Goal: Information Seeking & Learning: Learn about a topic

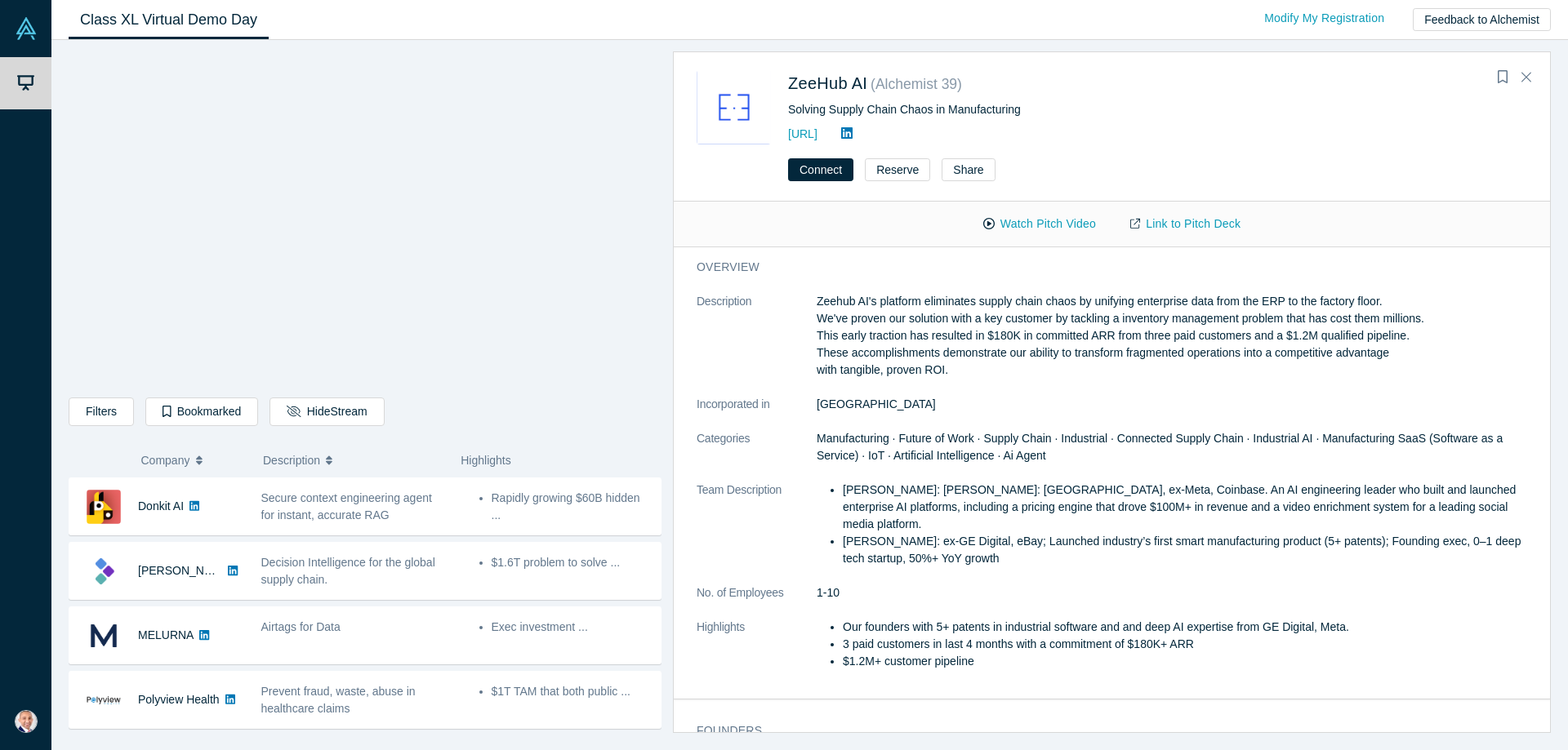
scroll to position [525, 0]
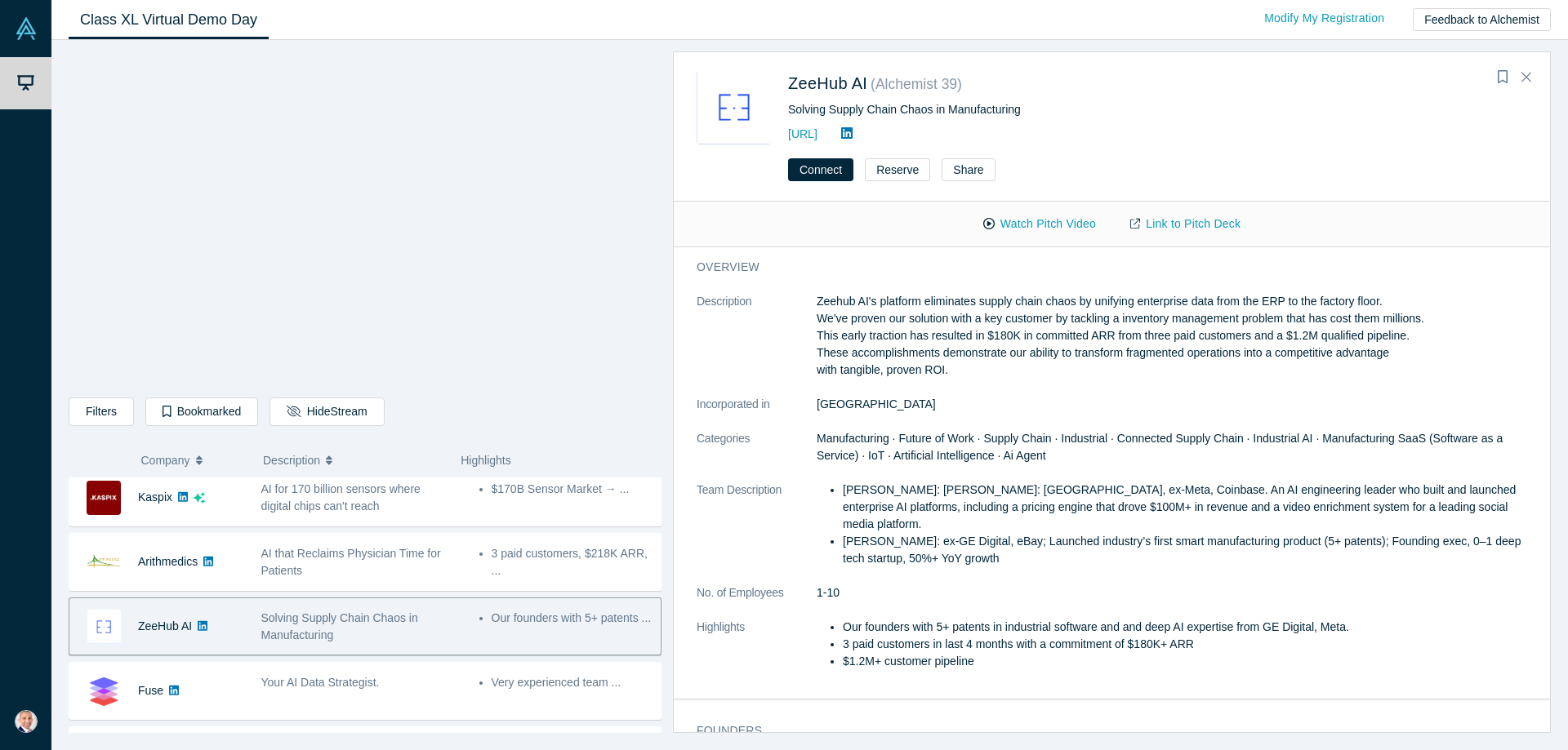
click at [346, 620] on span "Solving Supply Chain Chaos in Manufacturing" at bounding box center [339, 626] width 157 height 30
click at [1020, 233] on button "Watch Pitch Video" at bounding box center [1039, 224] width 147 height 28
click at [713, 371] on dt "Description" at bounding box center [757, 345] width 120 height 103
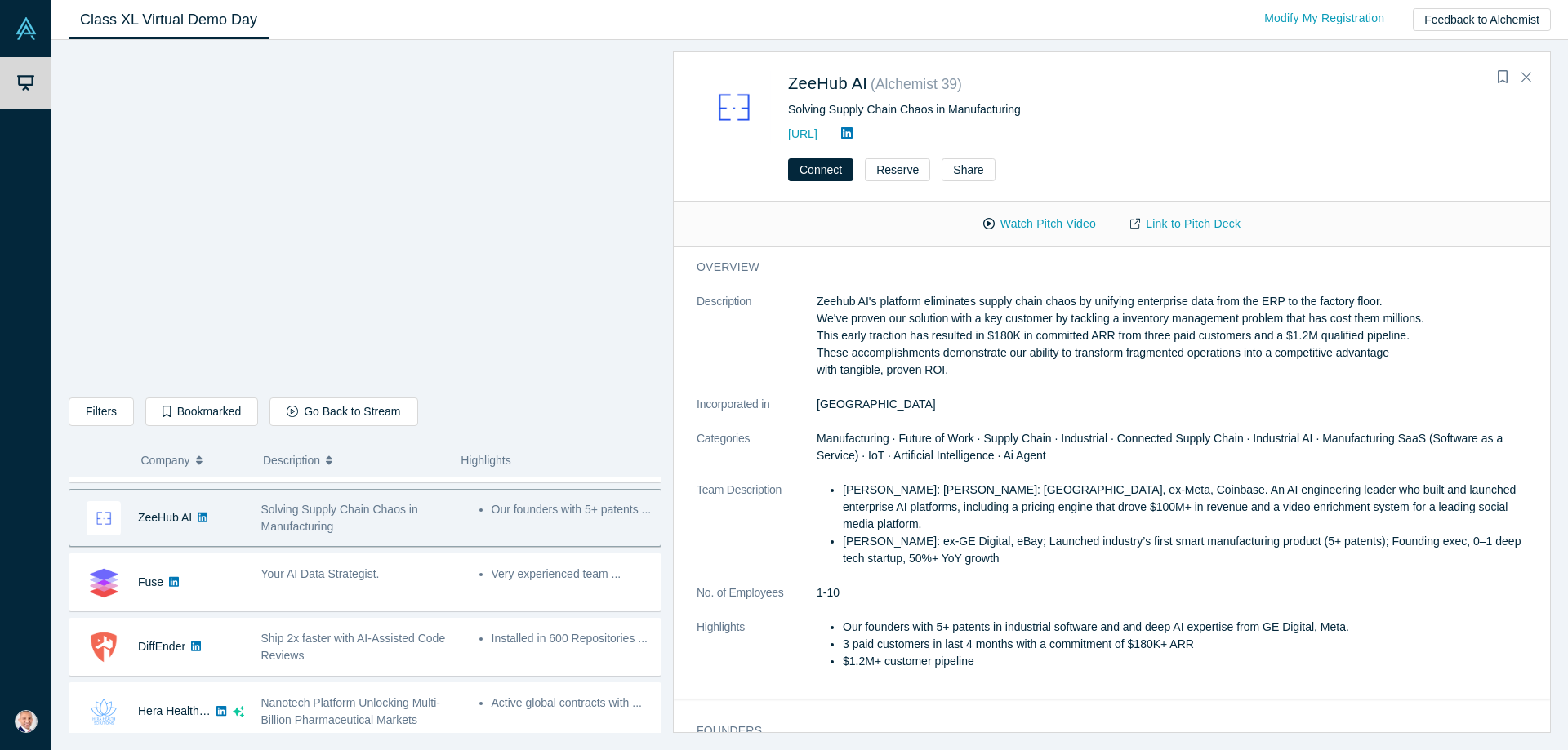
scroll to position [835, 0]
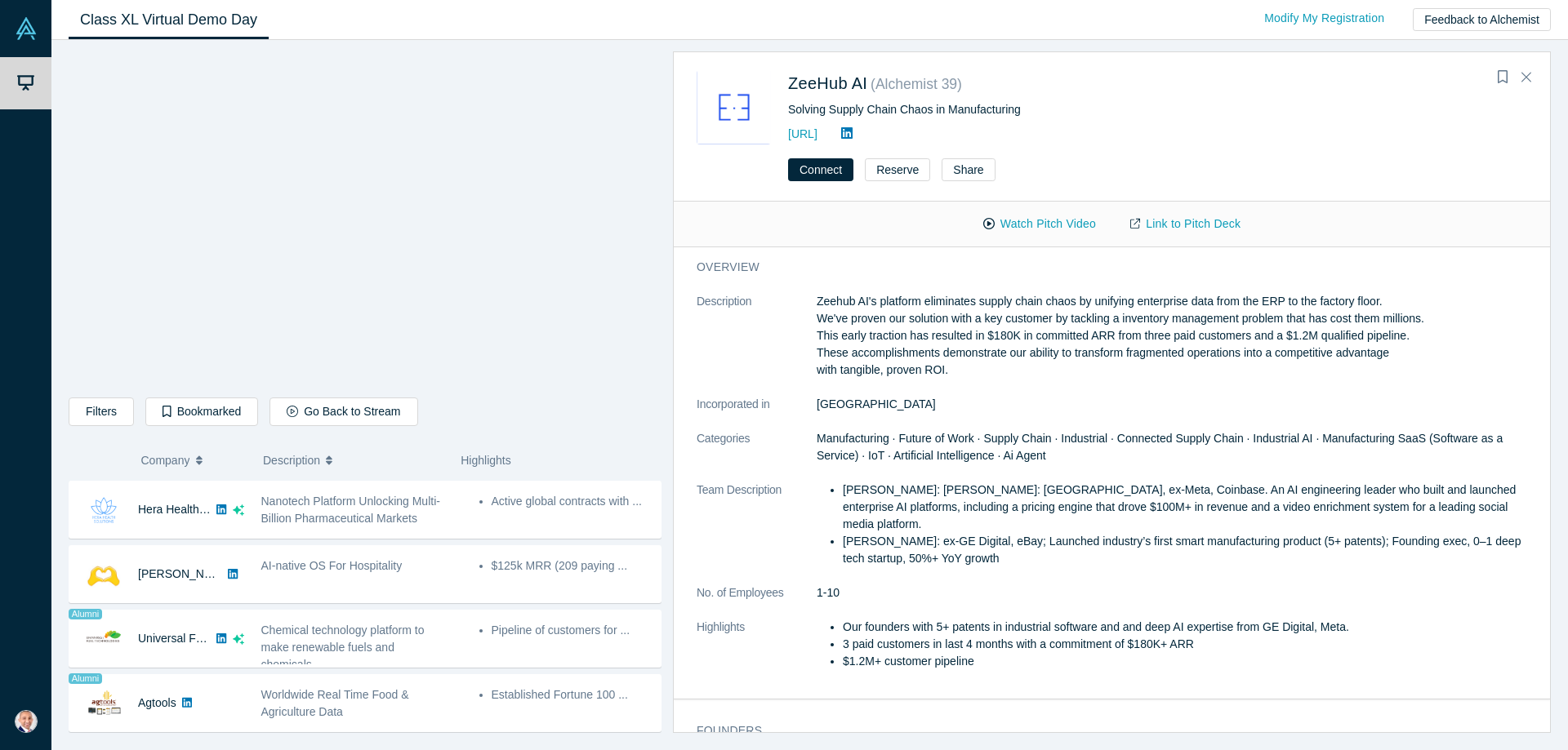
click at [1228, 154] on div "Connect Reserve Share" at bounding box center [1111, 176] width 876 height 51
click at [1101, 118] on div "ZeeHub AI ( Alchemist 39 ) Solving Supply Chain Chaos in Manufacturing [URL]" at bounding box center [1060, 107] width 545 height 75
